Goal: Task Accomplishment & Management: Complete application form

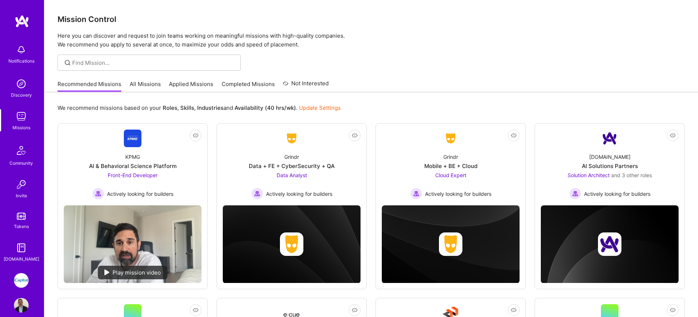
click at [199, 86] on link "Applied Missions" at bounding box center [191, 86] width 44 height 12
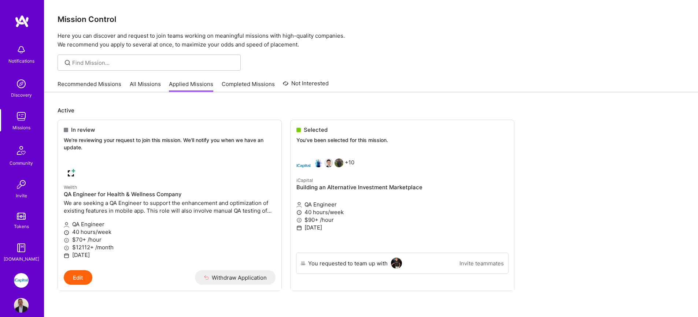
click at [19, 116] on img at bounding box center [21, 116] width 15 height 15
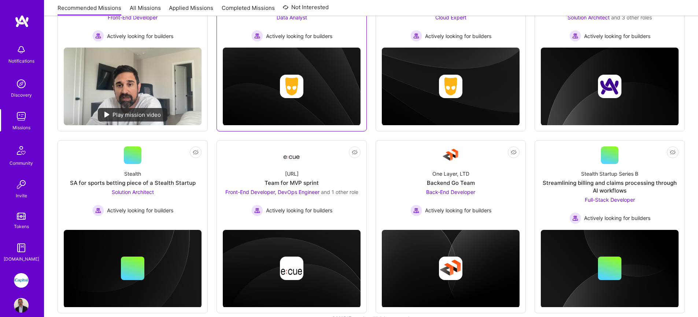
scroll to position [172, 0]
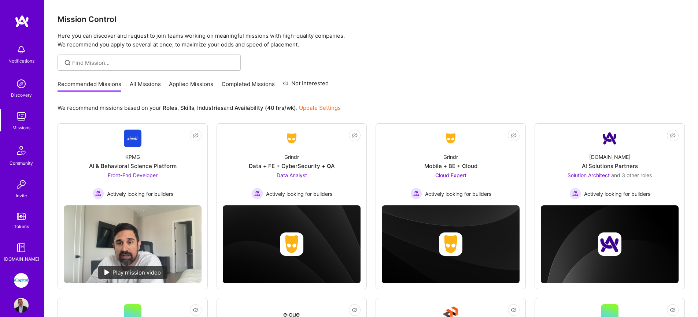
click at [22, 280] on img at bounding box center [21, 280] width 15 height 15
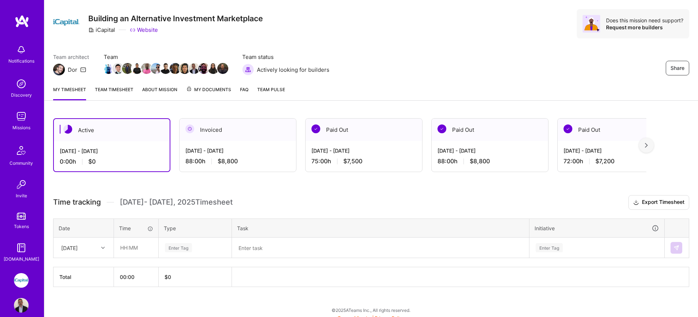
scroll to position [22, 0]
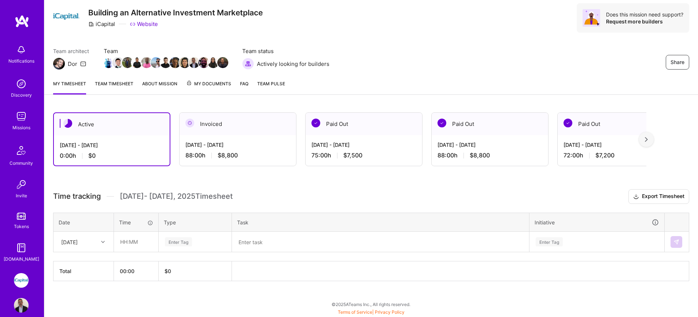
click at [93, 239] on div "[DATE]" at bounding box center [78, 242] width 41 height 12
click at [85, 291] on div "[DATE]" at bounding box center [83, 290] width 59 height 14
click at [128, 246] on input "text" at bounding box center [136, 241] width 44 height 19
type input "08:00"
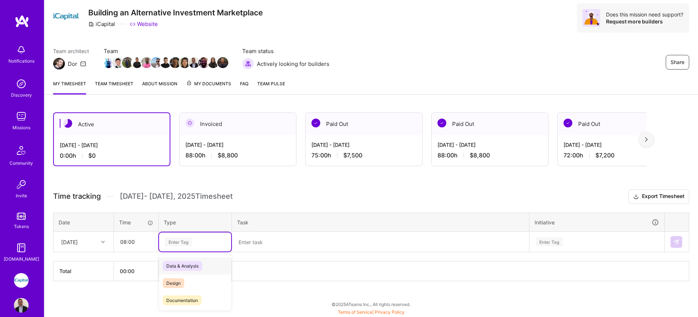
click at [172, 245] on div "Enter Tag" at bounding box center [178, 241] width 27 height 11
click at [179, 264] on span "Testing" at bounding box center [174, 262] width 22 height 10
click at [239, 243] on textarea at bounding box center [381, 242] width 296 height 19
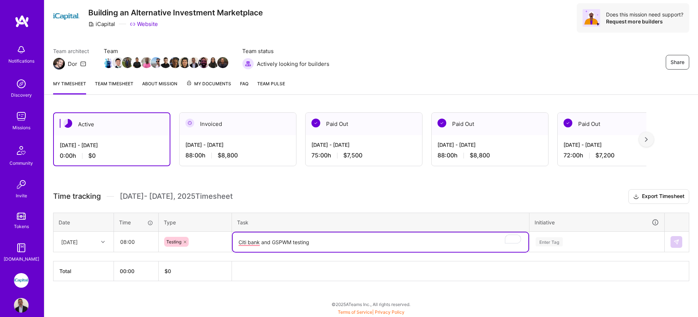
scroll to position [110, 0]
click at [577, 245] on div "Enter Tag" at bounding box center [597, 242] width 134 height 19
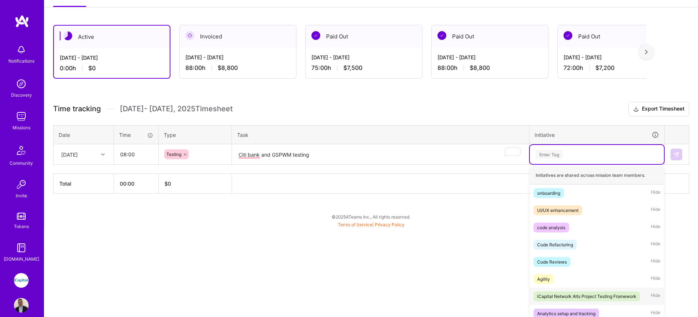
scroll to position [1, 0]
click at [587, 292] on div "iCapital Network Alts Project Testing Framework" at bounding box center [586, 296] width 99 height 8
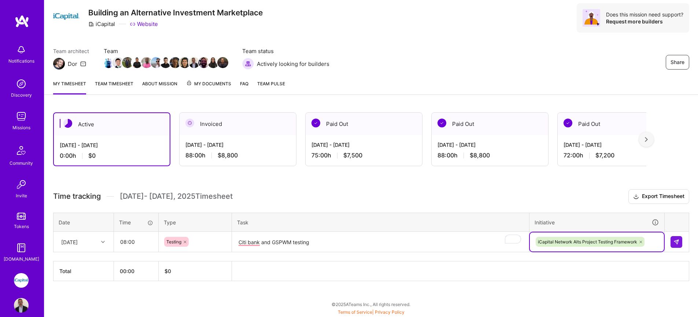
scroll to position [22, 0]
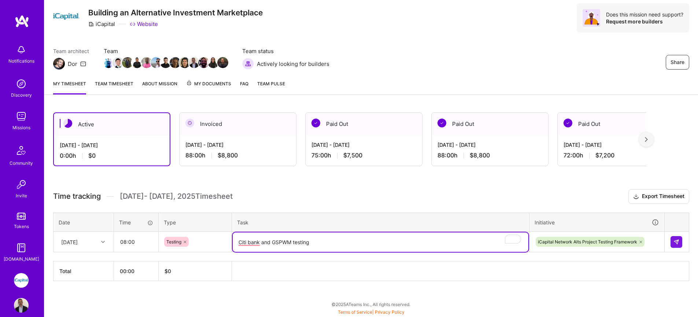
drag, startPoint x: 341, startPoint y: 246, endPoint x: 267, endPoint y: 249, distance: 74.1
click at [267, 249] on textarea "Citi bank and GSPWM testing" at bounding box center [381, 242] width 296 height 19
drag, startPoint x: 312, startPoint y: 241, endPoint x: 216, endPoint y: 245, distance: 95.7
click at [216, 245] on tr "[DATE] 08:00 Testing Citibank and GSPWM testing iCapital Network Alts Project T…" at bounding box center [372, 242] width 636 height 21
type textarea "Citibank and GSPWM testing"
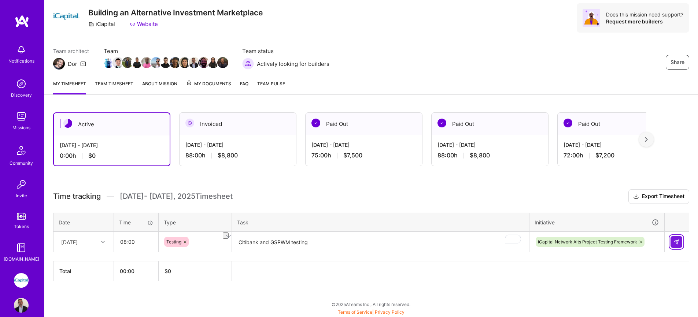
click at [678, 242] on img at bounding box center [677, 242] width 6 height 6
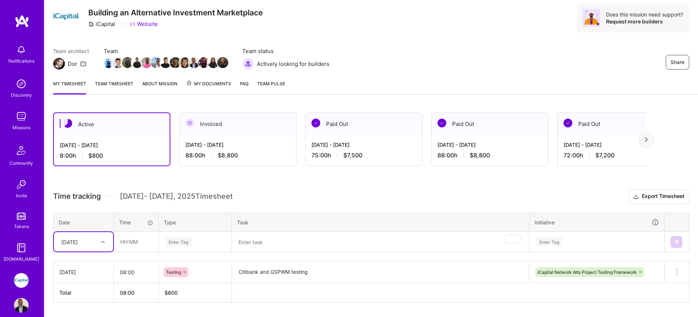
click at [94, 244] on div "option [DATE], selected. Select is focused ,type to refine list, press Down to …" at bounding box center [83, 241] width 59 height 19
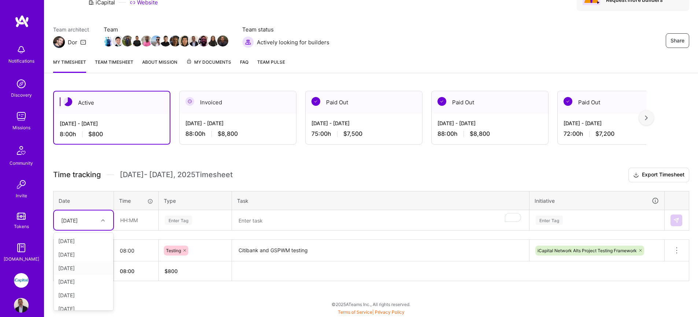
click at [78, 269] on div "[DATE]" at bounding box center [83, 269] width 59 height 14
click at [173, 221] on div "Enter Tag" at bounding box center [178, 220] width 27 height 11
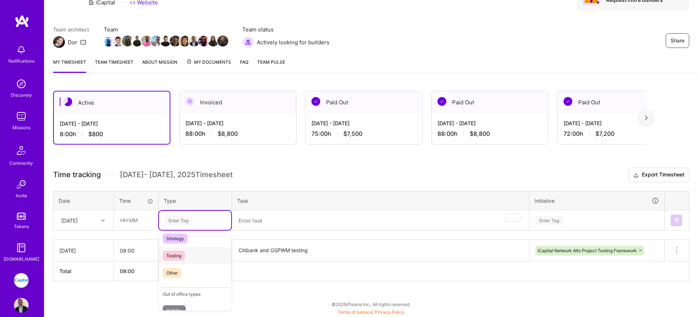
scroll to position [195, 0]
click at [172, 251] on span "Testing" at bounding box center [174, 256] width 22 height 10
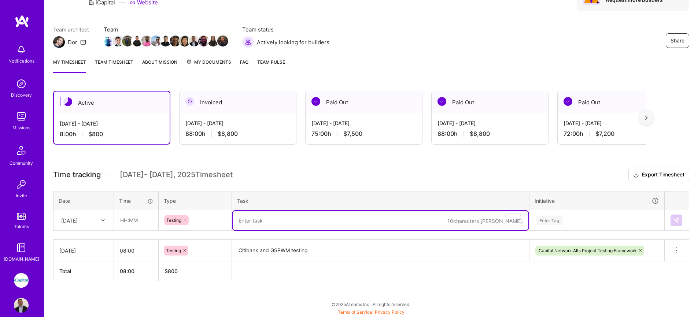
click at [235, 221] on textarea "To enrich screen reader interactions, please activate Accessibility in Grammarl…" at bounding box center [381, 220] width 296 height 19
paste textarea "Citibank and GSPWM testing"
type textarea "Citibank and GSPWM testing"
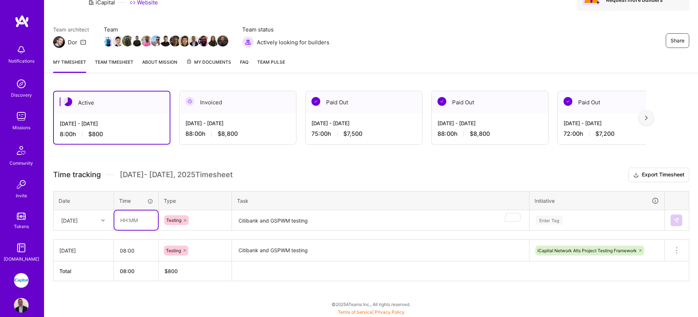
click at [137, 224] on input "text" at bounding box center [136, 220] width 44 height 19
type input "08:00"
click at [562, 225] on div "Enter Tag" at bounding box center [597, 220] width 134 height 19
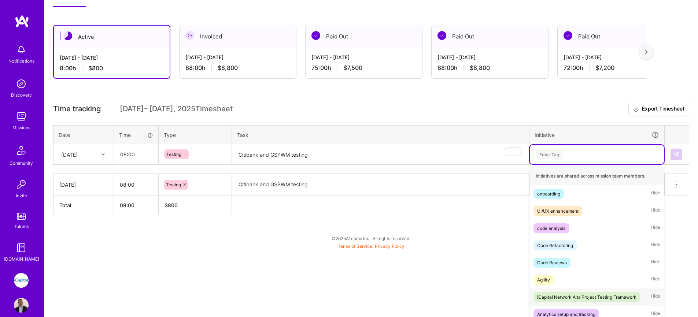
click at [569, 295] on div "iCapital Network Alts Project Testing Framework" at bounding box center [586, 298] width 99 height 8
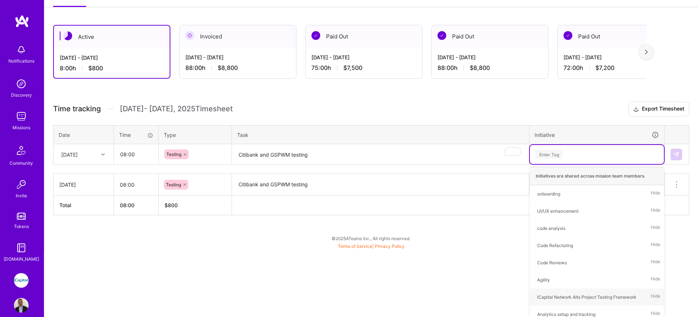
scroll to position [44, 0]
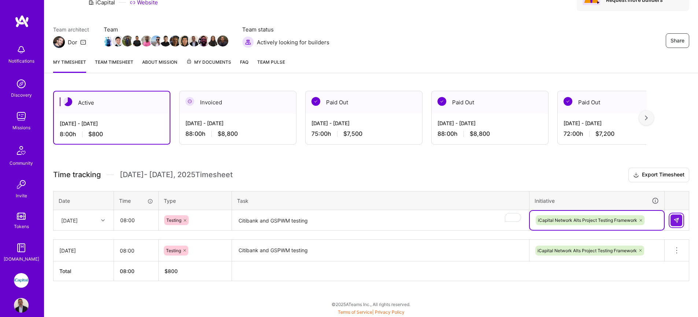
click at [676, 221] on img at bounding box center [677, 221] width 6 height 6
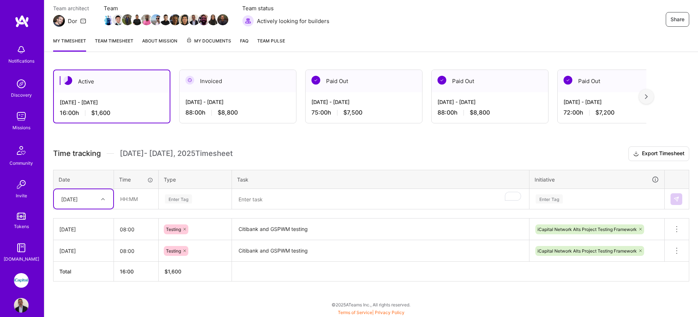
scroll to position [66, 0]
click at [135, 201] on input "text" at bounding box center [136, 198] width 44 height 19
type input "08:00"
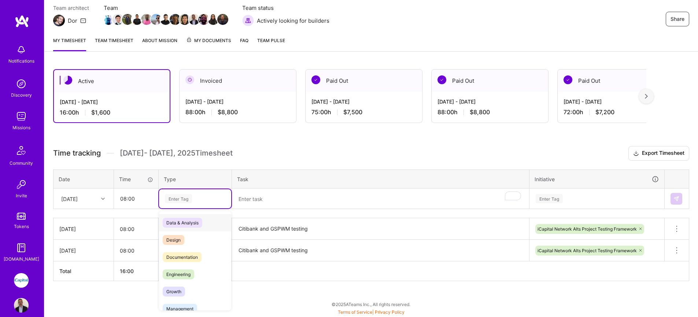
click at [181, 202] on div "Enter Tag" at bounding box center [178, 198] width 27 height 11
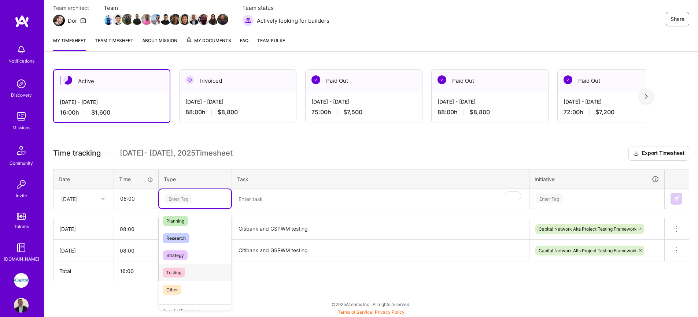
click at [187, 272] on div "Testing" at bounding box center [195, 272] width 72 height 17
click at [246, 204] on textarea "To enrich screen reader interactions, please activate Accessibility in Grammarl…" at bounding box center [381, 199] width 296 height 19
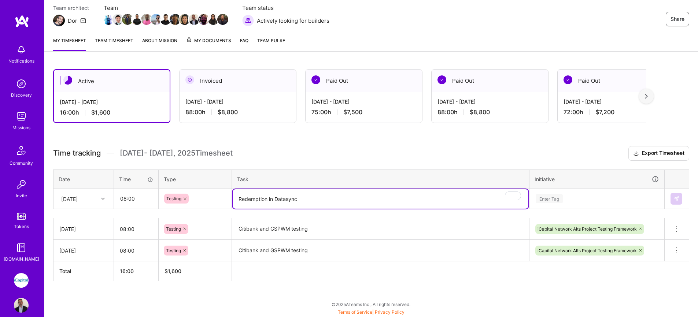
type textarea "Redemption in Datasync"
click at [584, 199] on div "Enter Tag" at bounding box center [597, 199] width 134 height 19
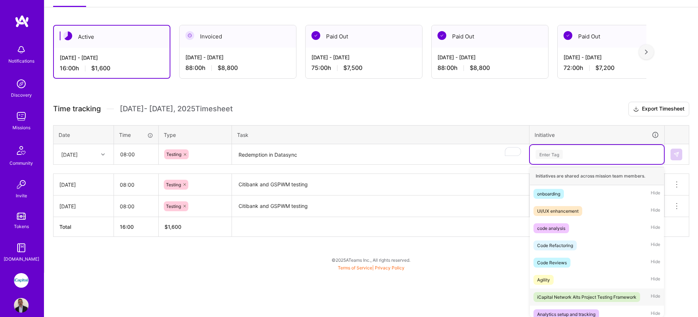
click at [586, 297] on div "iCapital Network Alts Project Testing Framework" at bounding box center [586, 298] width 99 height 8
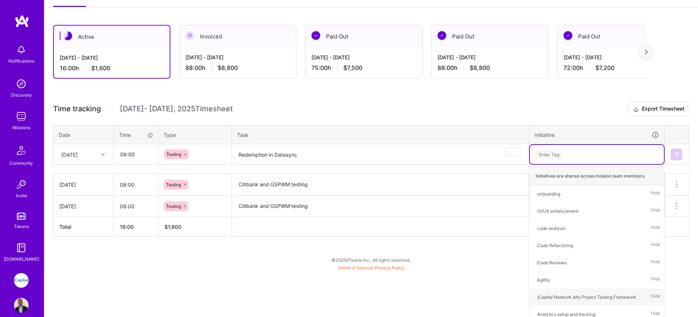
scroll to position [66, 0]
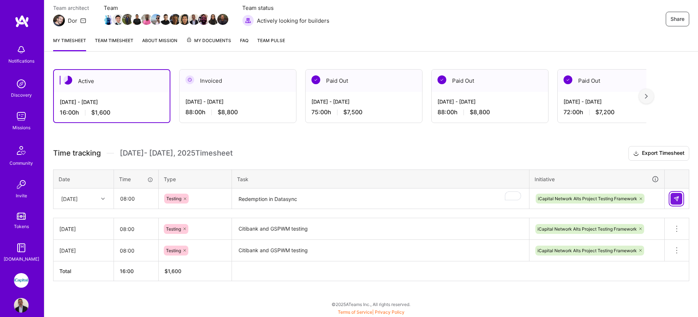
click at [679, 198] on img at bounding box center [677, 199] width 6 height 6
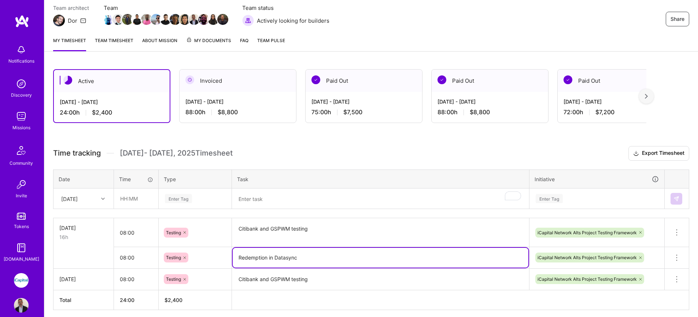
drag, startPoint x: 285, startPoint y: 260, endPoint x: 234, endPoint y: 260, distance: 51.0
click at [234, 260] on textarea "Redemption in Datasync" at bounding box center [381, 258] width 296 height 20
click at [669, 258] on button at bounding box center [677, 257] width 24 height 21
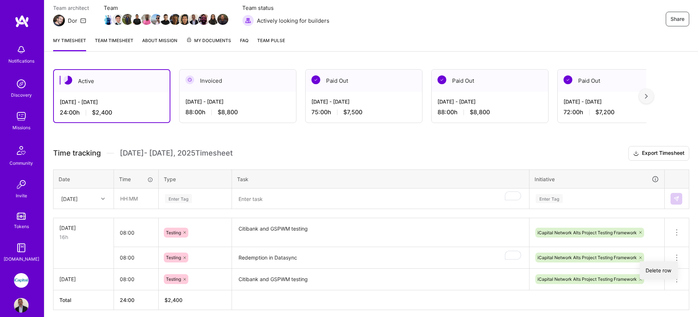
click at [670, 268] on button "Delete row" at bounding box center [659, 271] width 38 height 18
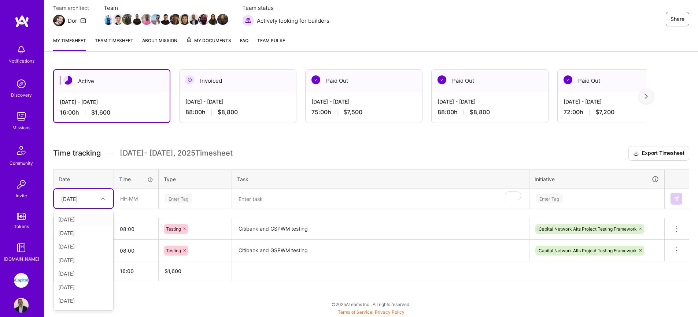
click at [93, 201] on div "[DATE]" at bounding box center [78, 199] width 41 height 12
click at [82, 262] on div "[DATE]" at bounding box center [83, 261] width 59 height 14
click at [144, 201] on input "text" at bounding box center [136, 198] width 44 height 19
type input "08:00"
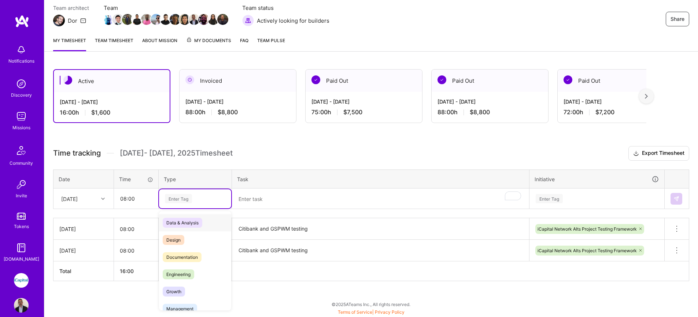
click at [177, 203] on div "Enter Tag" at bounding box center [195, 199] width 72 height 19
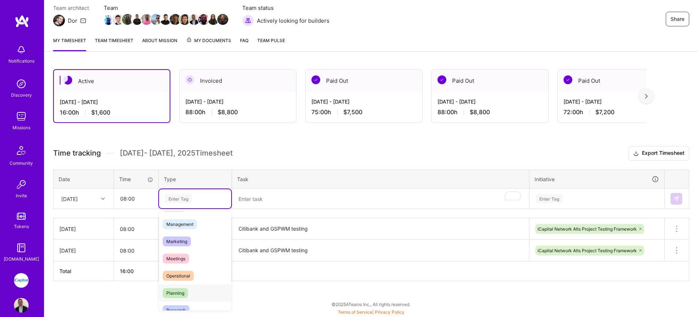
scroll to position [195, 0]
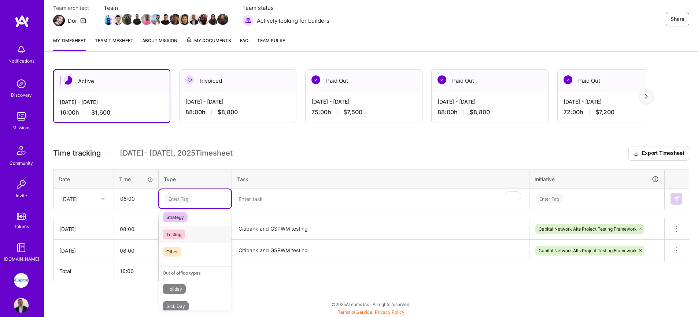
click at [184, 235] on span "Testing" at bounding box center [174, 235] width 22 height 10
click at [253, 203] on textarea "To enrich screen reader interactions, please activate Accessibility in Grammarl…" at bounding box center [381, 199] width 296 height 19
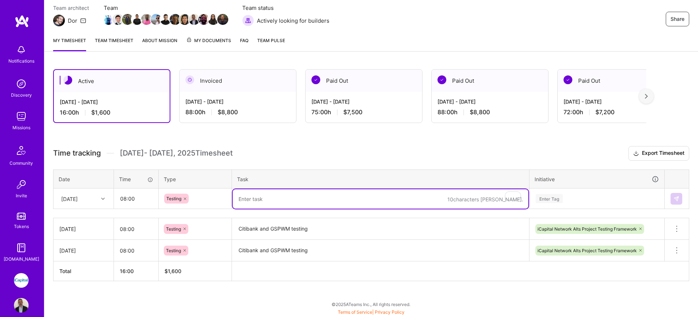
paste textarea "Redemption in Datasync"
type textarea "Redemption in Datasync"
click at [645, 195] on div "Enter Tag" at bounding box center [597, 199] width 134 height 19
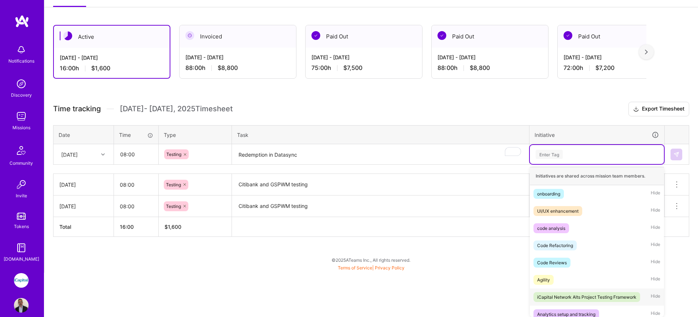
click at [567, 296] on div "iCapital Network Alts Project Testing Framework" at bounding box center [586, 298] width 99 height 8
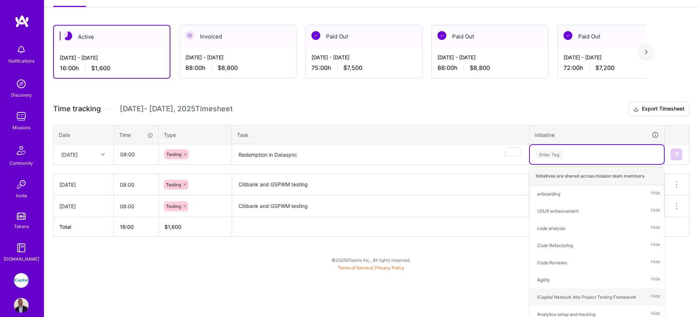
scroll to position [66, 0]
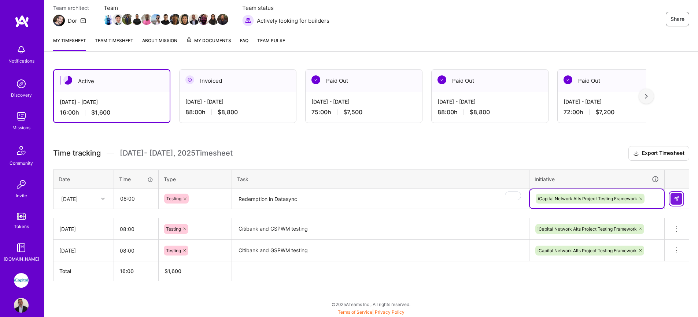
click at [678, 198] on img at bounding box center [677, 199] width 6 height 6
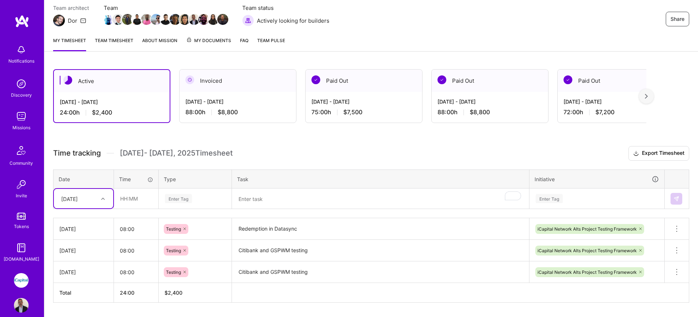
scroll to position [73, 0]
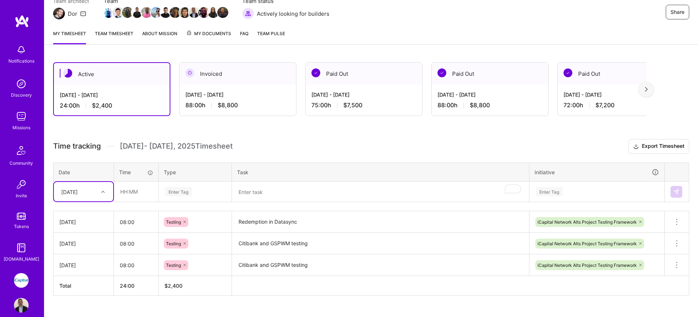
click at [87, 201] on div "[DATE]" at bounding box center [83, 191] width 59 height 19
click at [87, 268] on div "[DATE]" at bounding box center [83, 267] width 59 height 14
click at [128, 196] on input "text" at bounding box center [136, 191] width 44 height 19
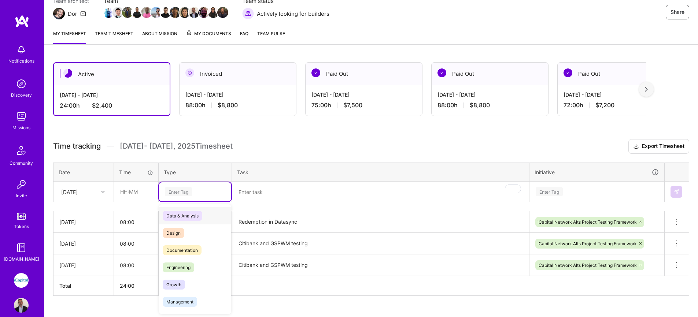
click at [165, 196] on div "Enter Tag" at bounding box center [178, 191] width 27 height 11
click at [185, 304] on span "Time off" at bounding box center [175, 303] width 24 height 10
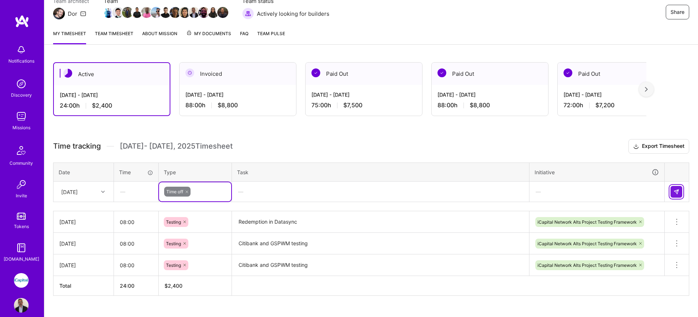
click at [679, 193] on button at bounding box center [677, 192] width 12 height 12
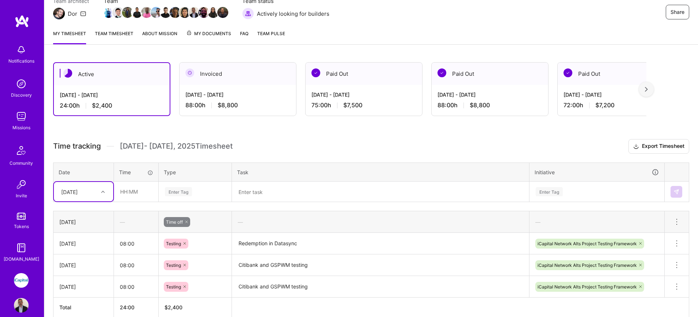
click at [104, 195] on div at bounding box center [103, 192] width 11 height 10
click at [92, 282] on div "[DATE]" at bounding box center [83, 281] width 59 height 14
click at [140, 193] on input "text" at bounding box center [136, 191] width 44 height 19
click at [196, 190] on div "Enter Tag" at bounding box center [195, 191] width 62 height 9
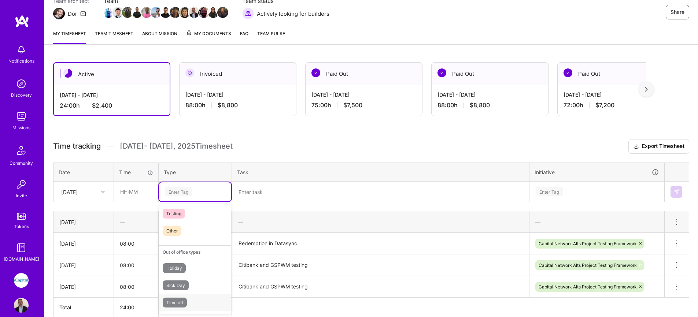
click at [191, 302] on div "Time off" at bounding box center [195, 302] width 72 height 17
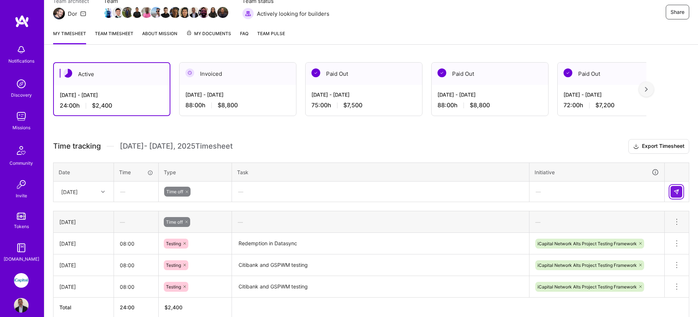
drag, startPoint x: 676, startPoint y: 192, endPoint x: 661, endPoint y: 195, distance: 16.1
click at [676, 192] on img at bounding box center [677, 192] width 6 height 6
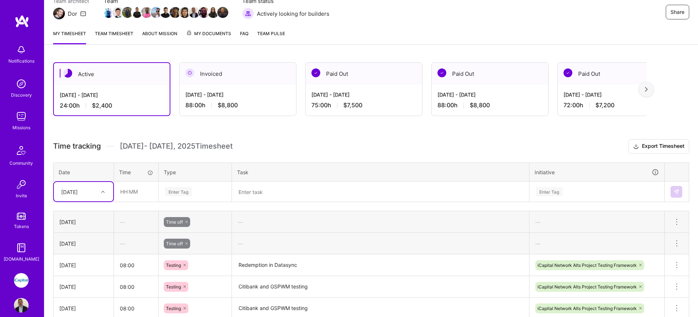
click at [102, 193] on icon at bounding box center [103, 192] width 4 height 4
click at [82, 292] on div "[DATE]" at bounding box center [83, 293] width 59 height 14
click at [132, 194] on input "text" at bounding box center [136, 191] width 44 height 19
type input "08:00"
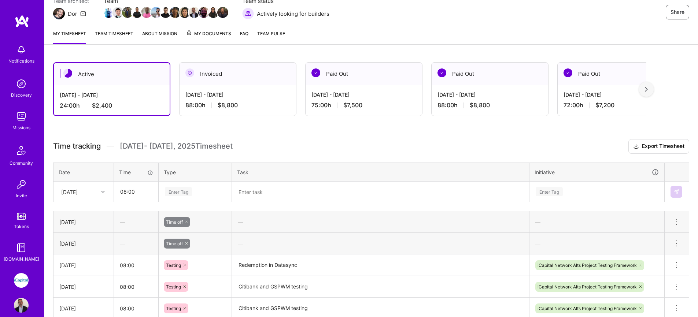
click at [177, 195] on div "Enter Tag" at bounding box center [178, 191] width 27 height 11
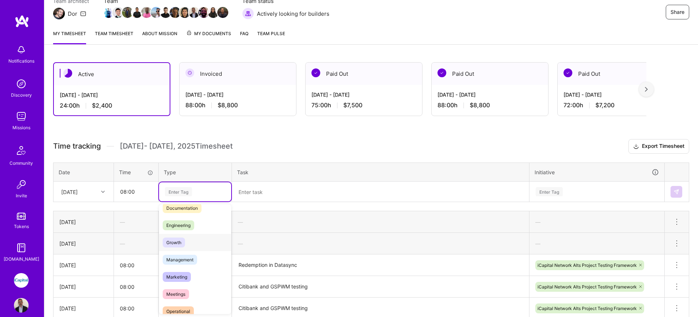
scroll to position [139, 0]
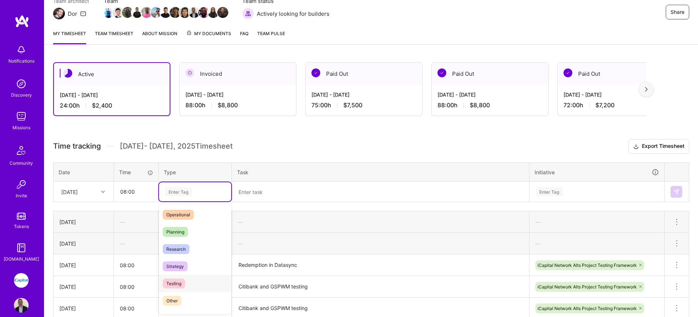
drag, startPoint x: 192, startPoint y: 283, endPoint x: 205, endPoint y: 259, distance: 26.7
click at [192, 283] on div "Testing" at bounding box center [195, 283] width 72 height 17
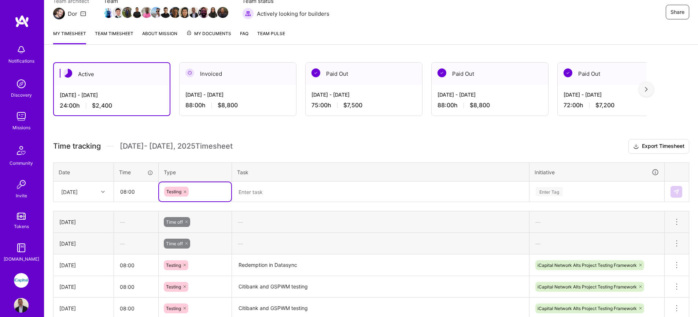
click at [256, 198] on textarea at bounding box center [381, 192] width 296 height 19
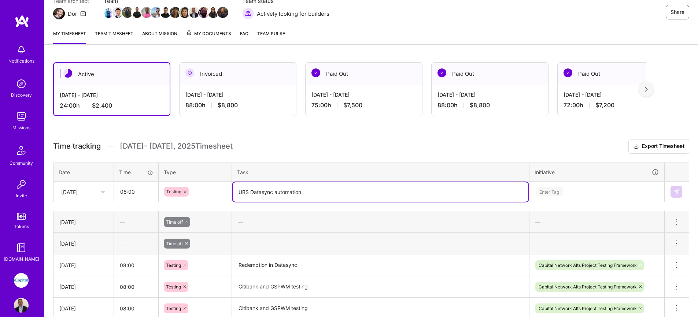
drag, startPoint x: 309, startPoint y: 198, endPoint x: 235, endPoint y: 195, distance: 73.4
click at [235, 195] on textarea "UBS Datasync automation" at bounding box center [381, 192] width 296 height 19
click at [237, 195] on textarea "UBS Datasync automation" at bounding box center [381, 192] width 296 height 19
drag, startPoint x: 237, startPoint y: 195, endPoint x: 296, endPoint y: 193, distance: 59.1
click at [296, 193] on textarea "UBS Datasync automation" at bounding box center [381, 192] width 296 height 19
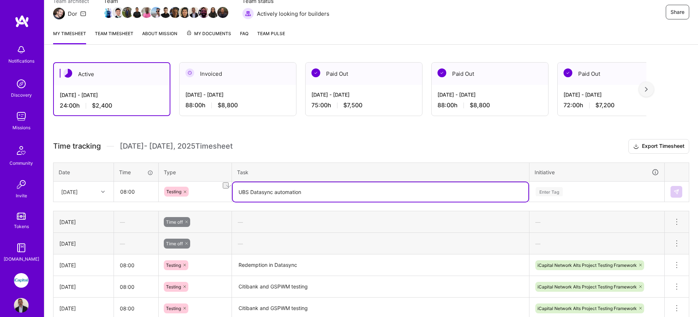
type textarea "UBS Datasync automation"
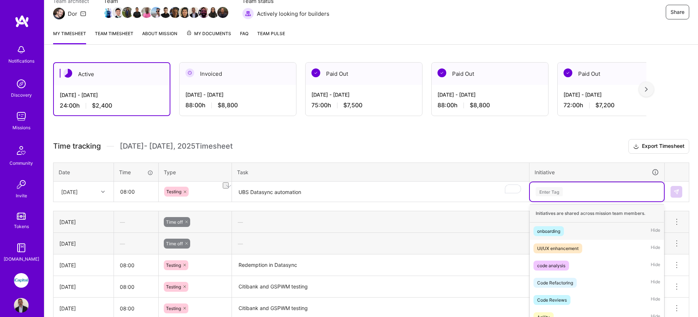
scroll to position [113, 0]
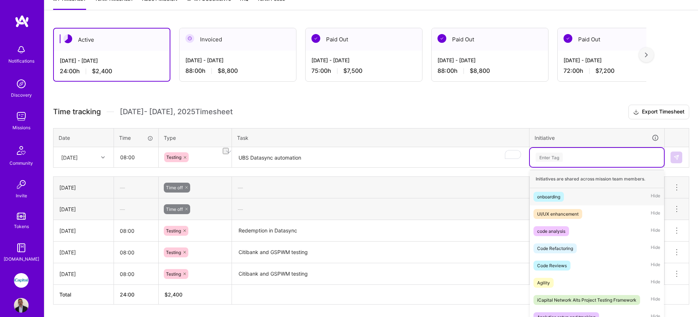
click at [574, 167] on div "option onboarding focused, 1 of 75. 75 results available. Use Up and Down to ch…" at bounding box center [597, 157] width 134 height 19
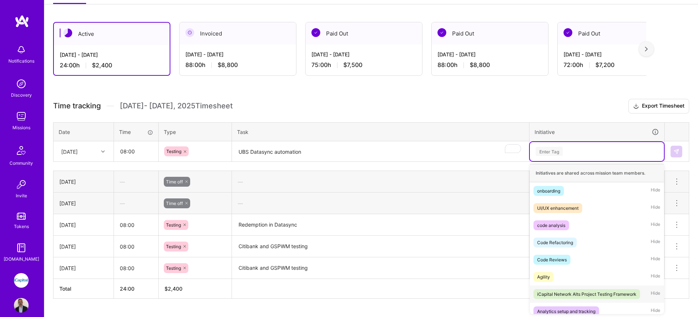
click at [579, 293] on div "iCapital Network Alts Project Testing Framework" at bounding box center [586, 295] width 99 height 8
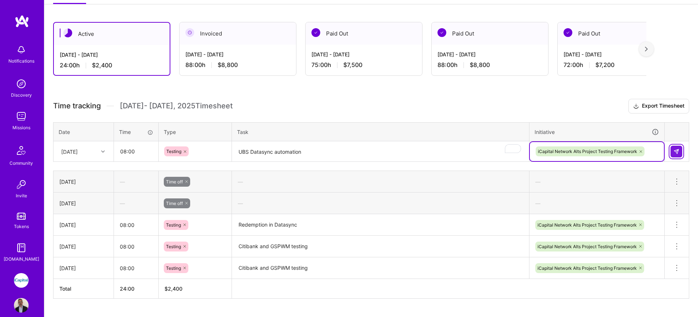
click at [677, 149] on img at bounding box center [677, 152] width 6 height 6
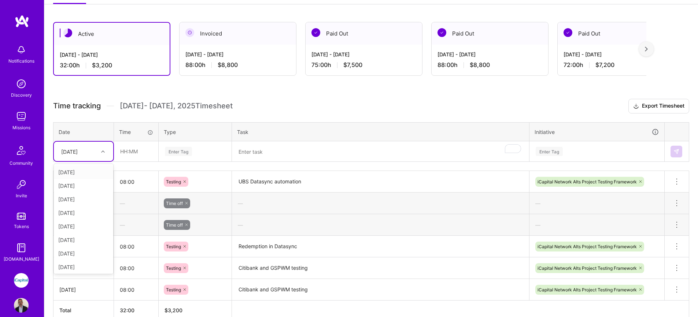
click at [95, 154] on div "[DATE]" at bounding box center [78, 152] width 41 height 12
click at [79, 213] on div "[DATE]" at bounding box center [83, 213] width 59 height 14
click at [84, 157] on div "[DATE]" at bounding box center [78, 152] width 41 height 12
click at [78, 266] on div "[DATE]" at bounding box center [83, 266] width 59 height 14
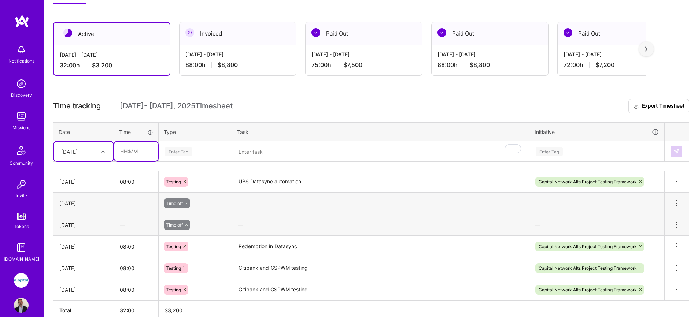
click at [136, 151] on input "text" at bounding box center [136, 151] width 44 height 19
type input "08:00"
click at [181, 149] on div "Enter Tag" at bounding box center [178, 151] width 27 height 11
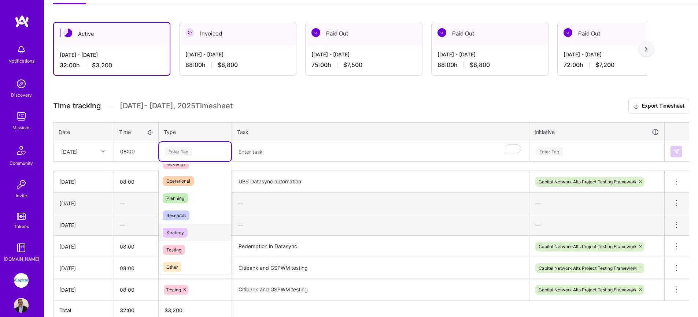
scroll to position [177, 0]
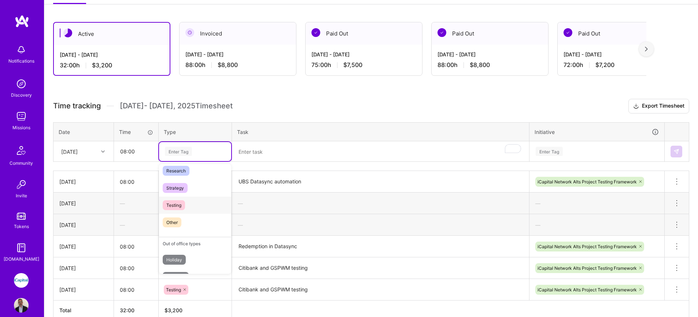
click at [190, 206] on div "Testing" at bounding box center [195, 205] width 72 height 17
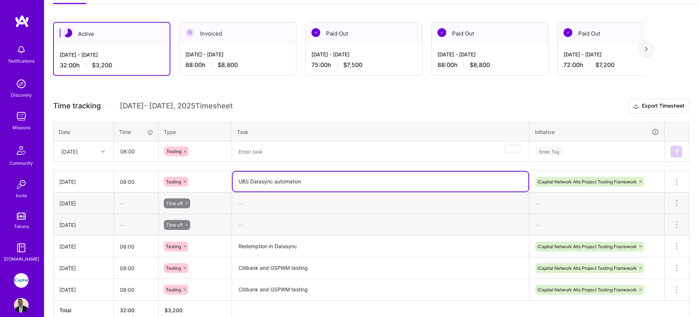
click at [265, 182] on textarea "UBS Datasync automation" at bounding box center [381, 182] width 296 height 20
click at [268, 155] on textarea "To enrich screen reader interactions, please activate Accessibility in Grammarl…" at bounding box center [381, 151] width 296 height 19
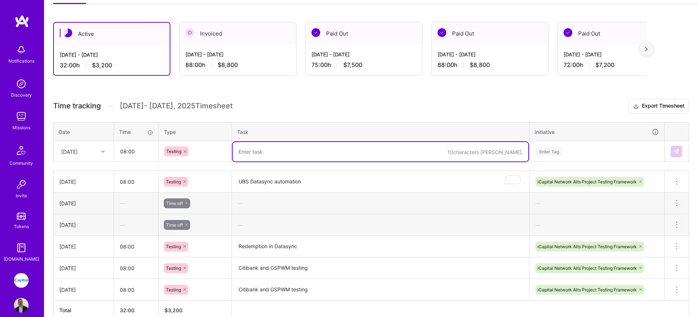
paste textarea "UBS Datasync automation"
type textarea "UBS Datasync automation"
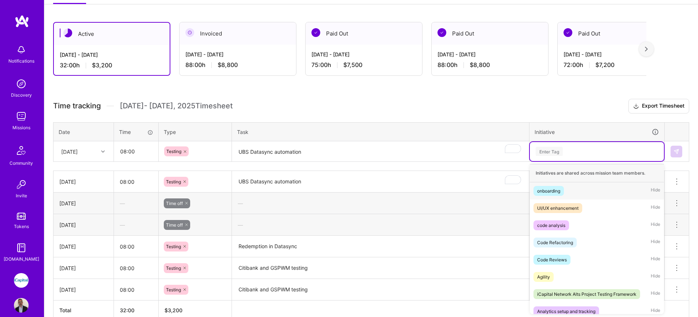
click at [585, 150] on div "Enter Tag" at bounding box center [597, 151] width 124 height 9
click at [570, 294] on div "iCapital Network Alts Project Testing Framework" at bounding box center [586, 295] width 99 height 8
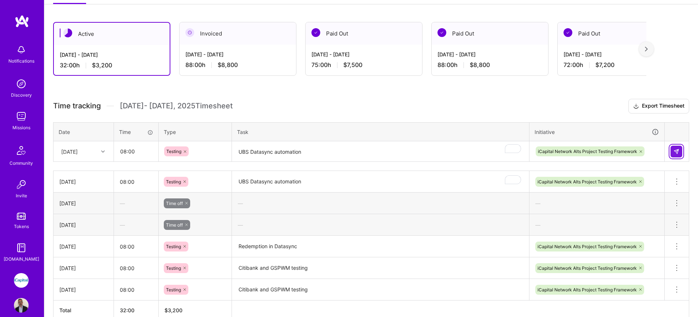
click at [675, 154] on img at bounding box center [677, 152] width 6 height 6
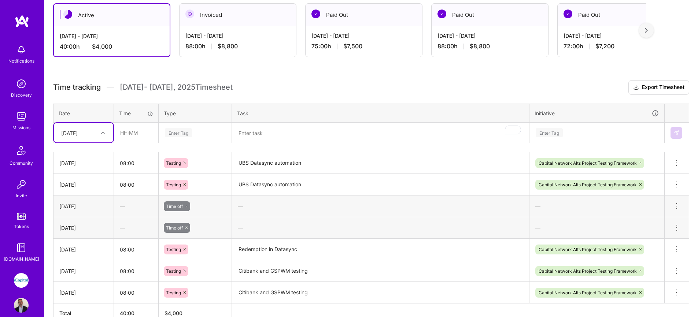
scroll to position [131, 0]
